Goal: Transaction & Acquisition: Obtain resource

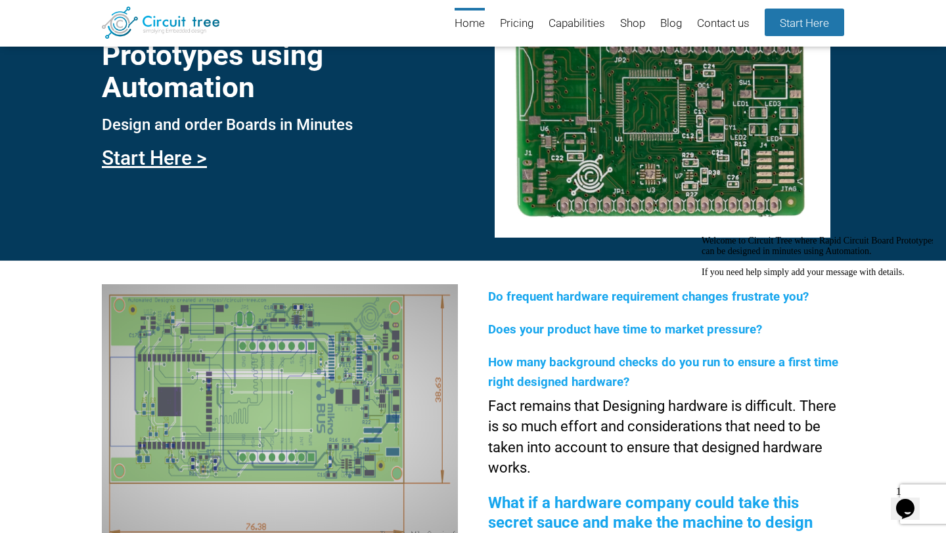
scroll to position [76, 0]
click at [802, 23] on link "Start Here" at bounding box center [804, 23] width 79 height 28
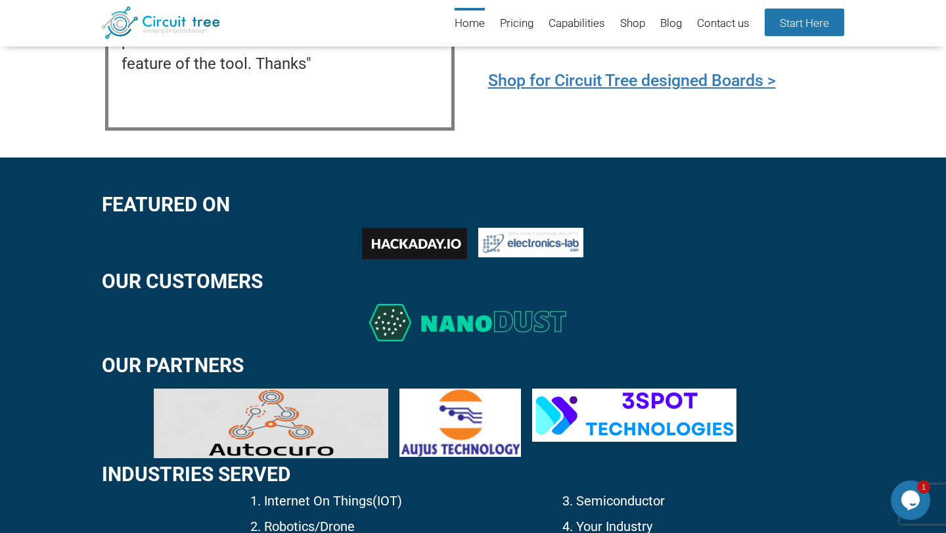
scroll to position [1674, 0]
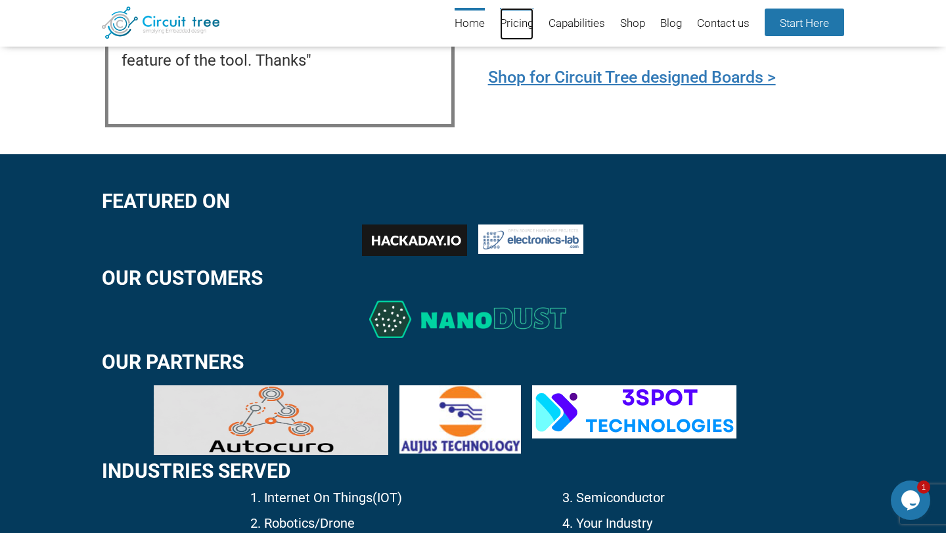
click at [502, 24] on link "Pricing" at bounding box center [517, 24] width 34 height 32
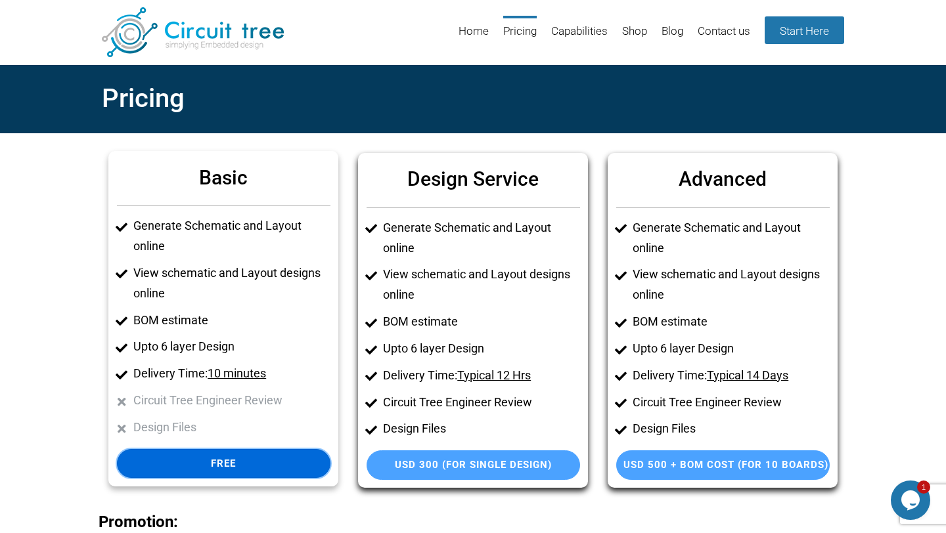
click at [191, 466] on link "Free" at bounding box center [223, 464] width 213 height 30
